Goal: Information Seeking & Learning: Learn about a topic

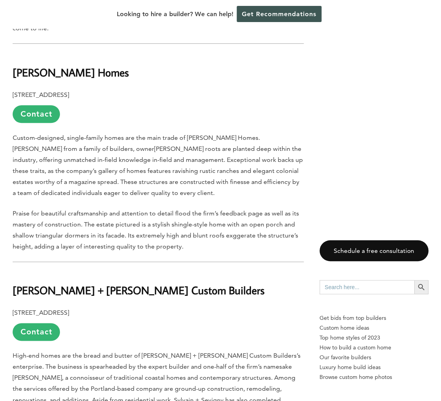
scroll to position [1290, 0]
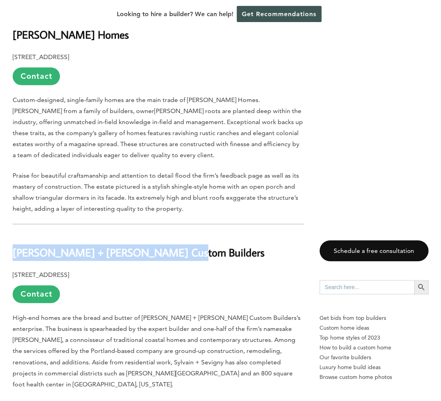
drag, startPoint x: 183, startPoint y: 210, endPoint x: 7, endPoint y: 216, distance: 176.2
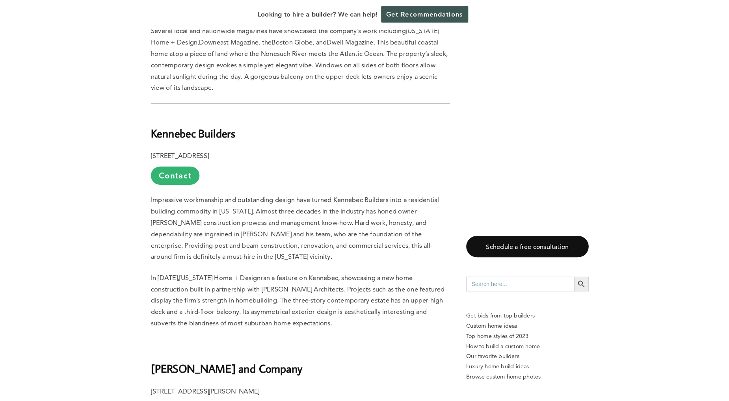
scroll to position [1687, 0]
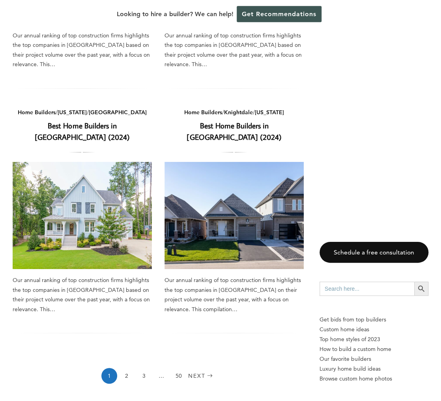
scroll to position [980, 0]
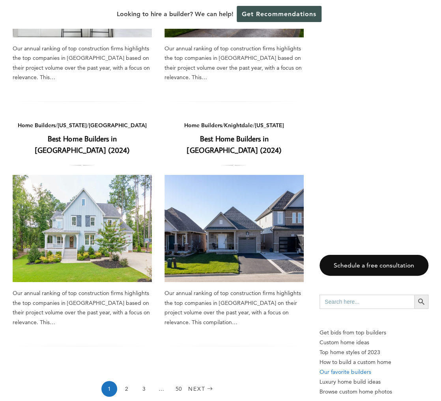
click at [342, 367] on p "Our favorite builders" at bounding box center [373, 372] width 109 height 10
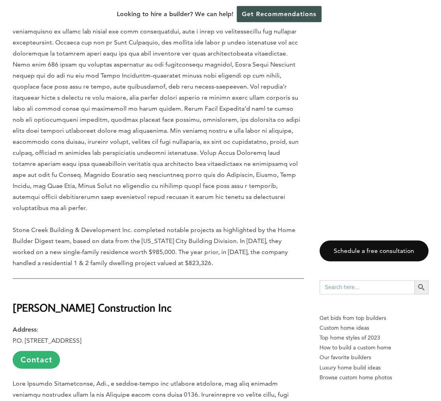
scroll to position [2080, 0]
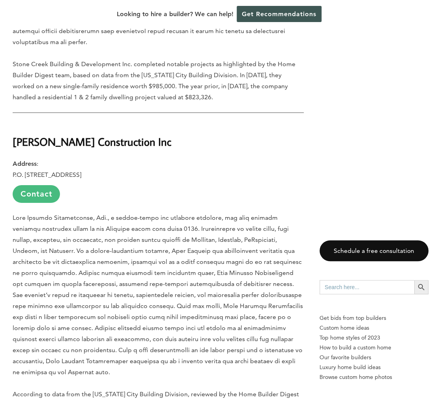
click at [39, 185] on link "Contact" at bounding box center [36, 194] width 47 height 18
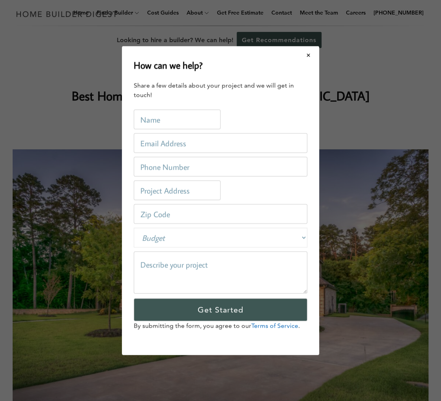
scroll to position [0, 0]
click at [310, 55] on button "Close modal" at bounding box center [308, 55] width 21 height 17
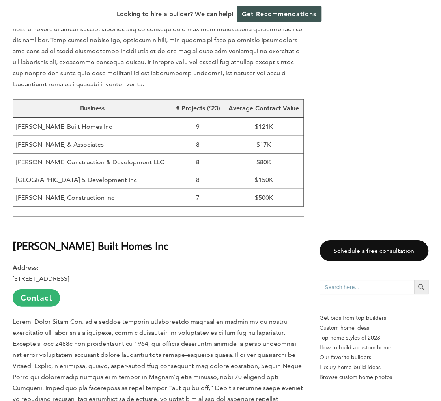
scroll to position [541, 0]
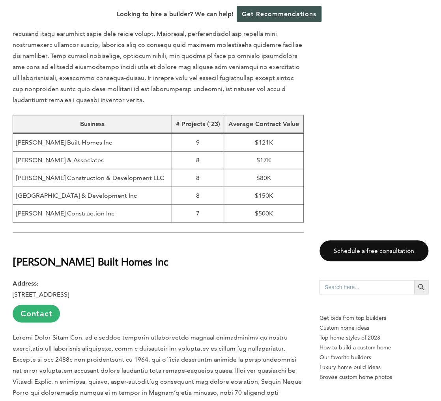
drag, startPoint x: 112, startPoint y: 183, endPoint x: 15, endPoint y: 184, distance: 96.9
click at [14, 204] on td "[PERSON_NAME] Construction Inc" at bounding box center [92, 213] width 159 height 18
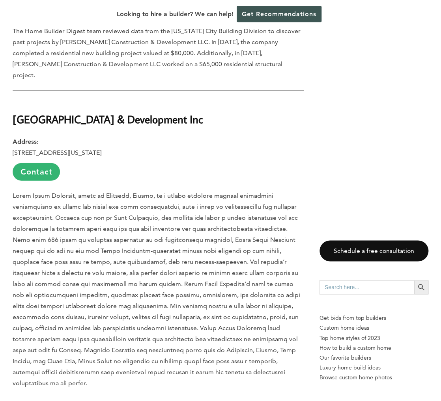
scroll to position [1831, 0]
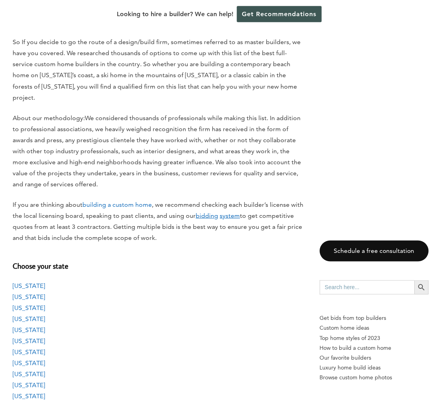
scroll to position [582, 0]
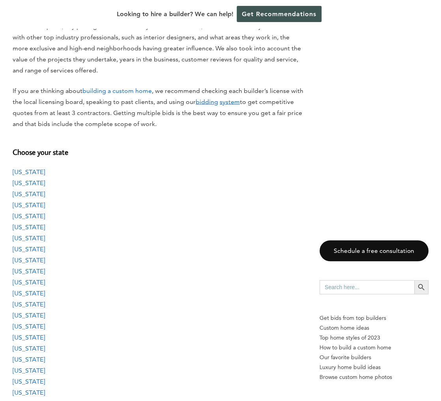
click at [23, 190] on link "[US_STATE]" at bounding box center [29, 193] width 32 height 7
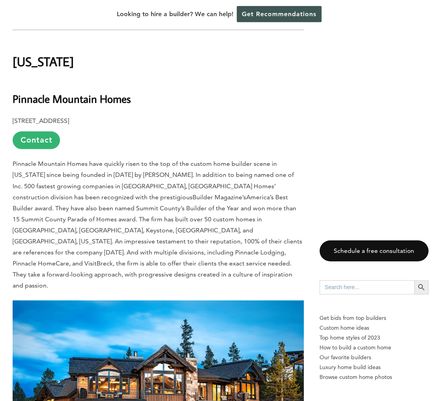
scroll to position [3667, 0]
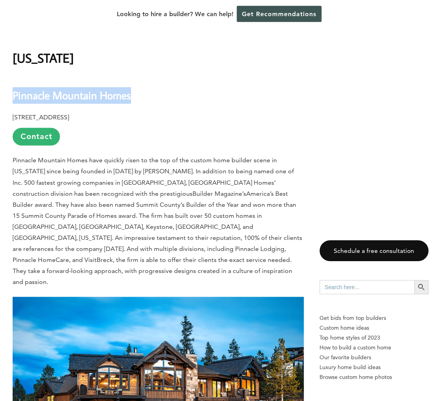
drag, startPoint x: 147, startPoint y: 60, endPoint x: 13, endPoint y: 73, distance: 134.6
copy b "Pinnacle Mountain Homes"
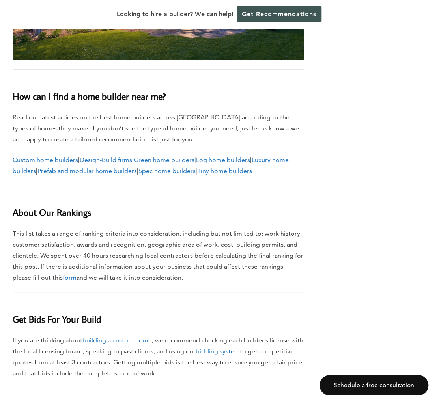
scroll to position [23957, 0]
